Goal: Information Seeking & Learning: Learn about a topic

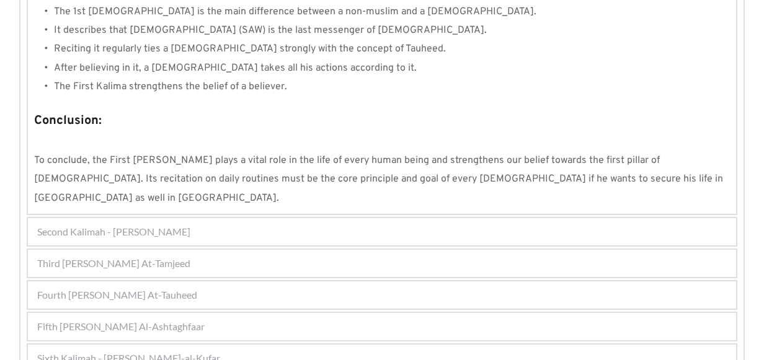
scroll to position [1233, 0]
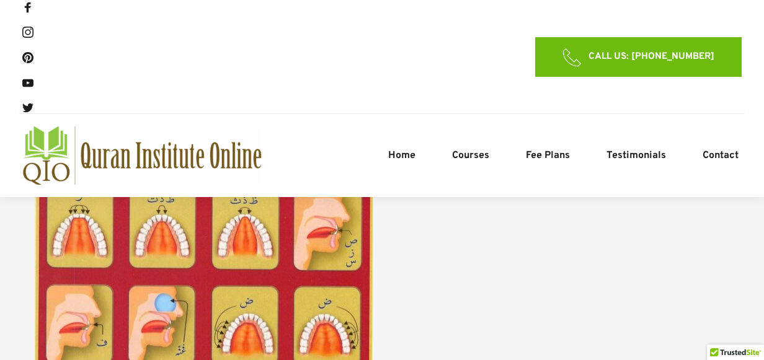
scroll to position [2065, 0]
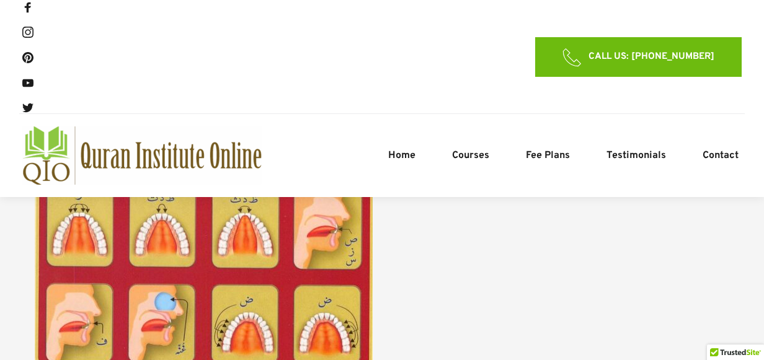
click at [532, 143] on div "Home Courses Noorani Qaida Course Quran Reading Course Quran Memorization Cours…" at bounding box center [555, 155] width 374 height 58
click at [535, 146] on div "Home Courses Noorani Qaida Course Quran Reading Course Quran Memorization Cours…" at bounding box center [555, 155] width 374 height 58
click at [537, 151] on span "Fee Plans" at bounding box center [548, 155] width 44 height 15
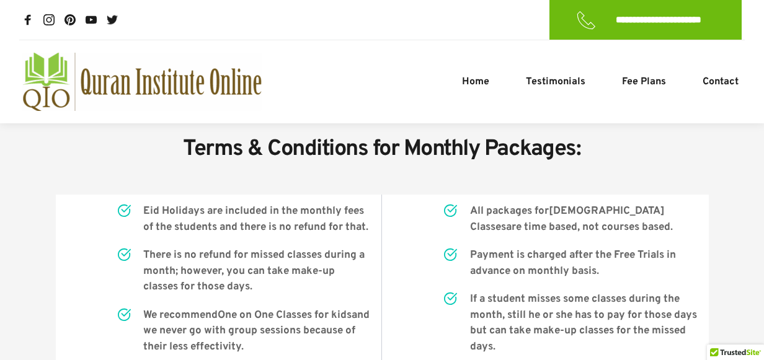
scroll to position [1086, 0]
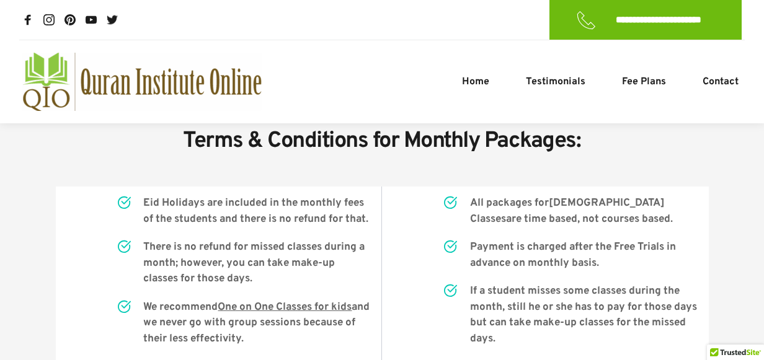
click at [297, 301] on link "One on One Classes for kids" at bounding box center [285, 308] width 134 height 14
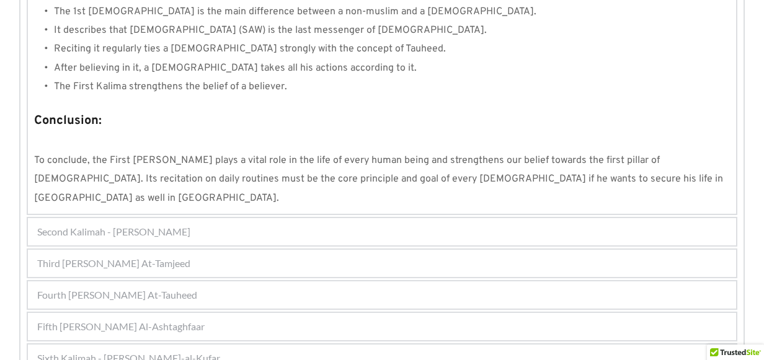
scroll to position [1225, 0]
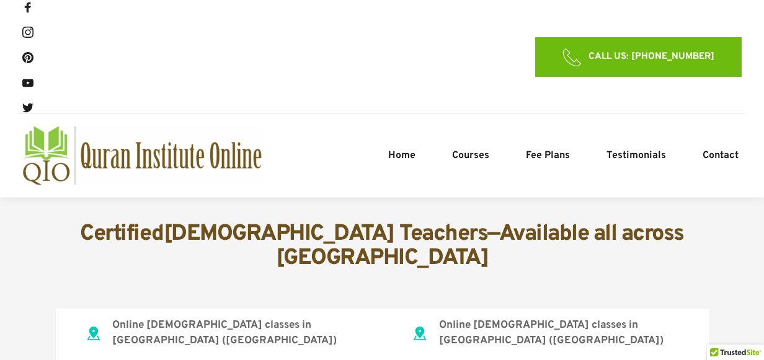
scroll to position [1423, 0]
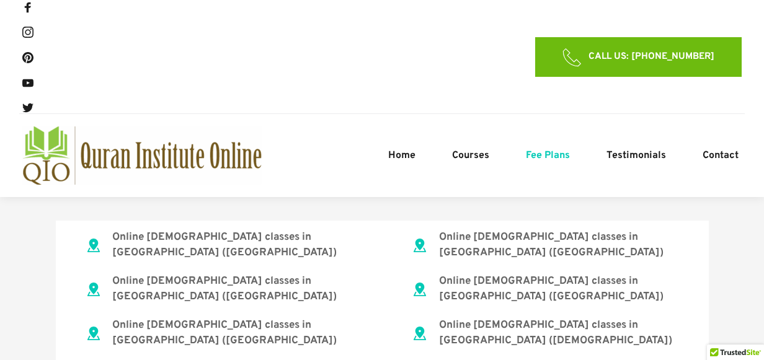
click at [535, 155] on span "Fee Plans" at bounding box center [548, 155] width 44 height 15
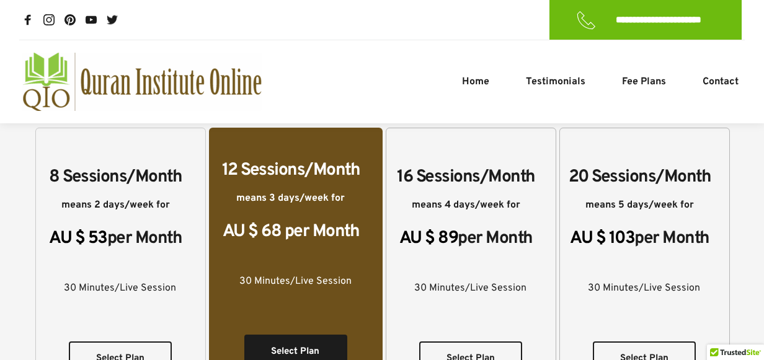
scroll to position [227, 0]
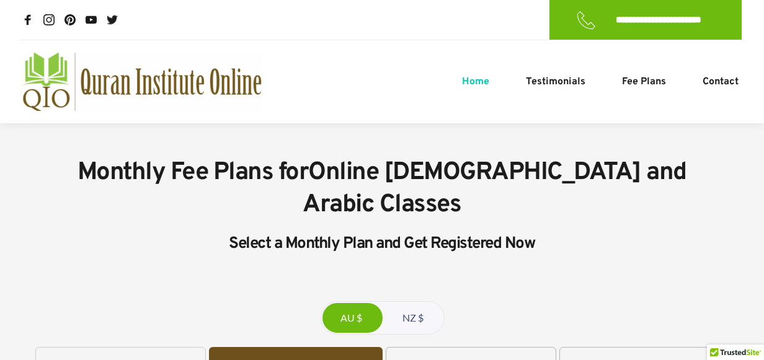
click at [473, 84] on span "Home" at bounding box center [475, 81] width 27 height 15
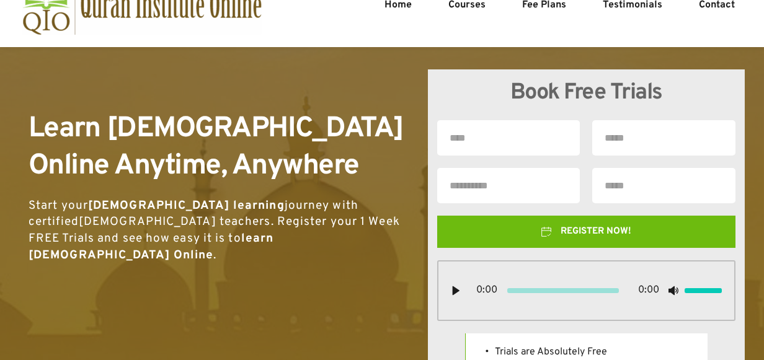
scroll to position [151, 0]
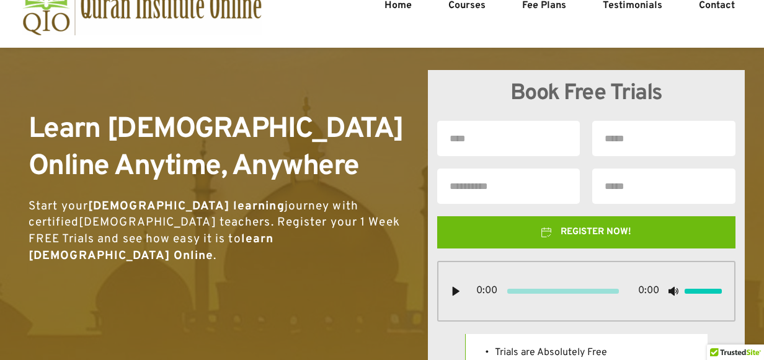
click at [482, 127] on input "text" at bounding box center [508, 138] width 143 height 35
